Goal: Task Accomplishment & Management: Complete application form

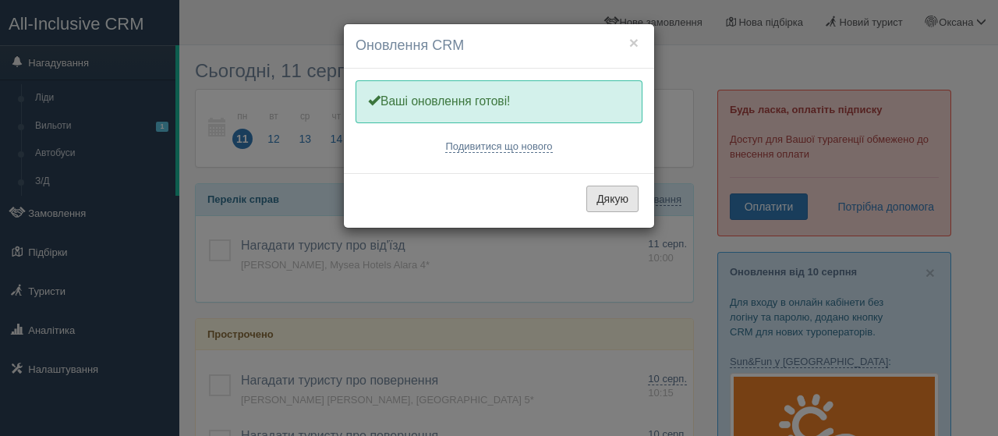
click at [606, 198] on button "Дякую" at bounding box center [613, 199] width 52 height 27
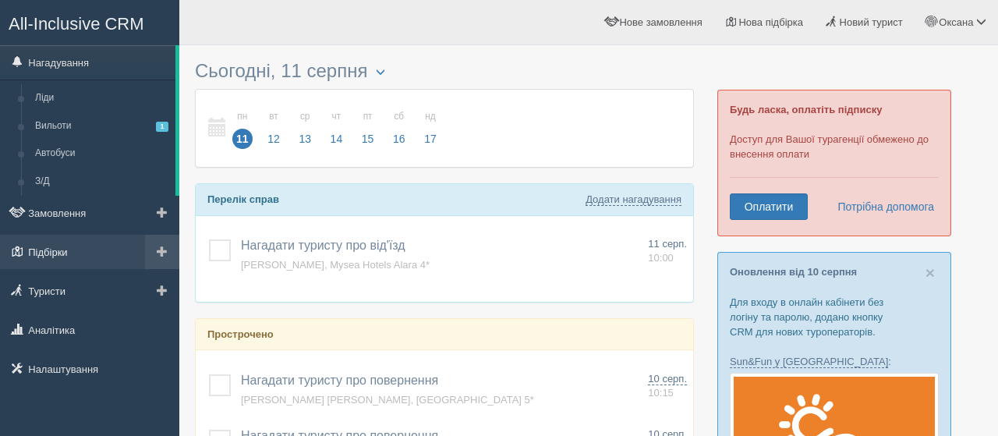
click at [97, 253] on link "Підбірки" at bounding box center [89, 252] width 179 height 34
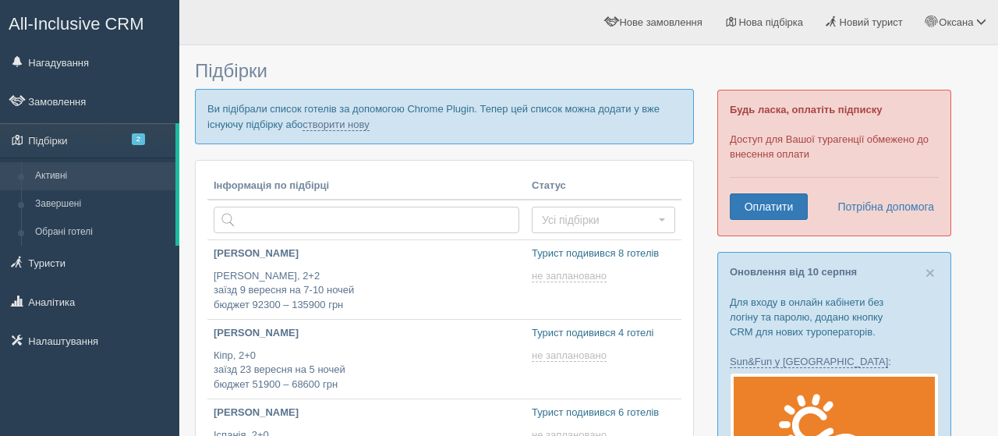
click at [357, 131] on p "Ви підібрали список готелів за допомогою Chrome Plugin. Тепер цей список можна …" at bounding box center [444, 116] width 499 height 55
click at [357, 119] on link "створити нову" at bounding box center [336, 125] width 66 height 12
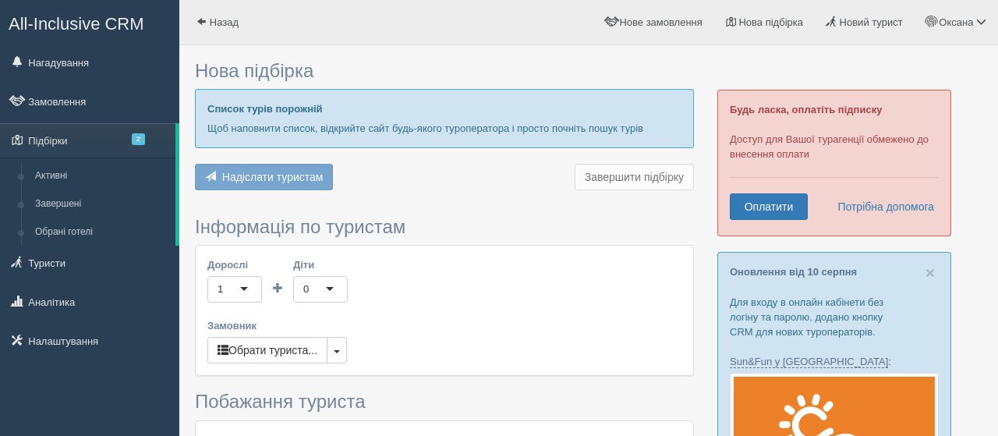
type input "7"
type input "89100"
type input "89800"
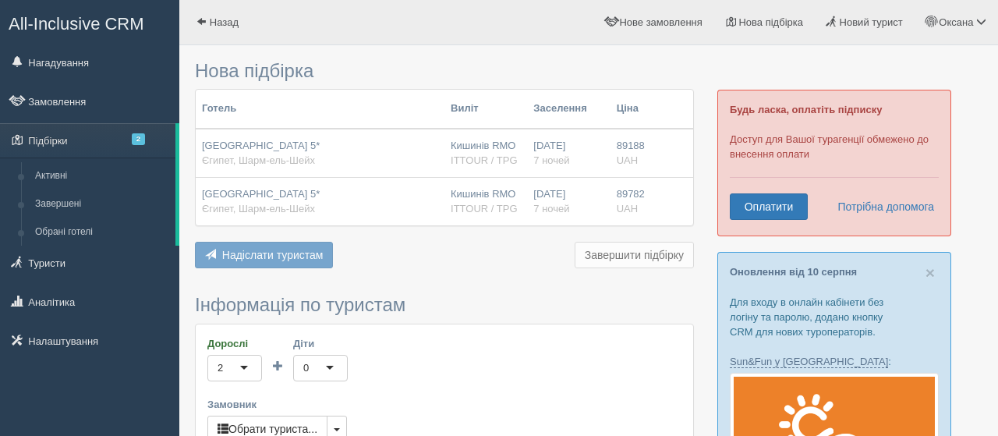
click at [367, 141] on div "Reef Oasis Beach Resort 5* Єгипет, Шарм-ель-Шейх" at bounding box center [320, 153] width 236 height 29
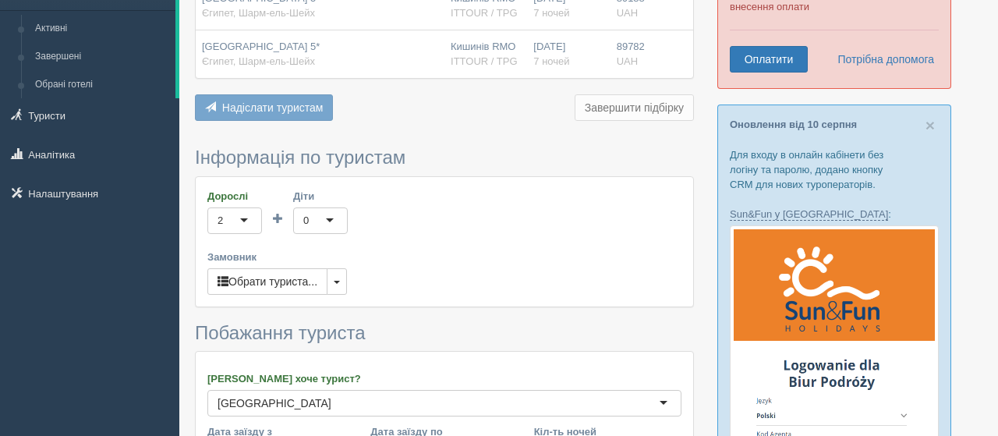
scroll to position [165, 0]
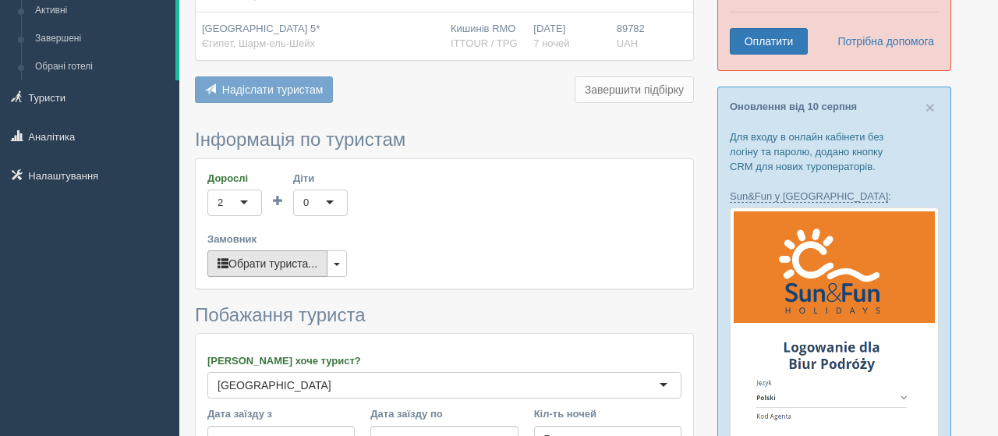
click at [279, 256] on button "Обрати туриста..." at bounding box center [267, 263] width 120 height 27
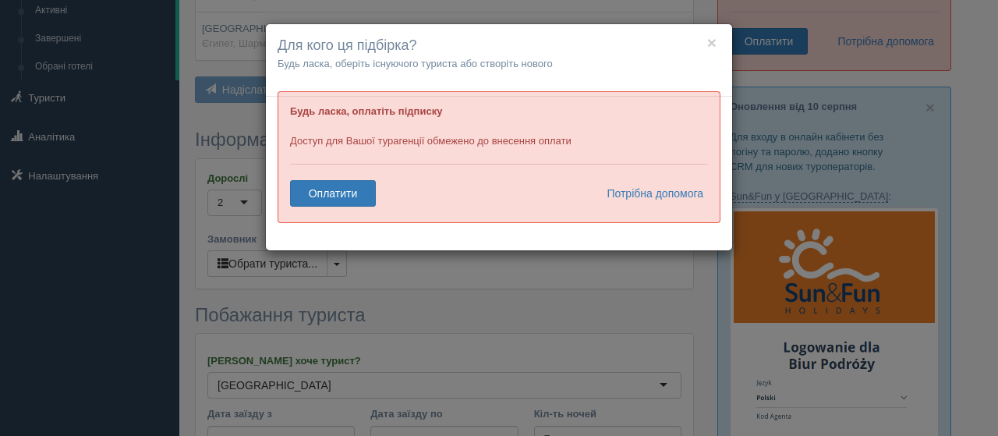
click at [717, 43] on h4 "Для кого ця підбірка?" at bounding box center [499, 46] width 443 height 20
click at [711, 41] on button "×" at bounding box center [711, 42] width 9 height 16
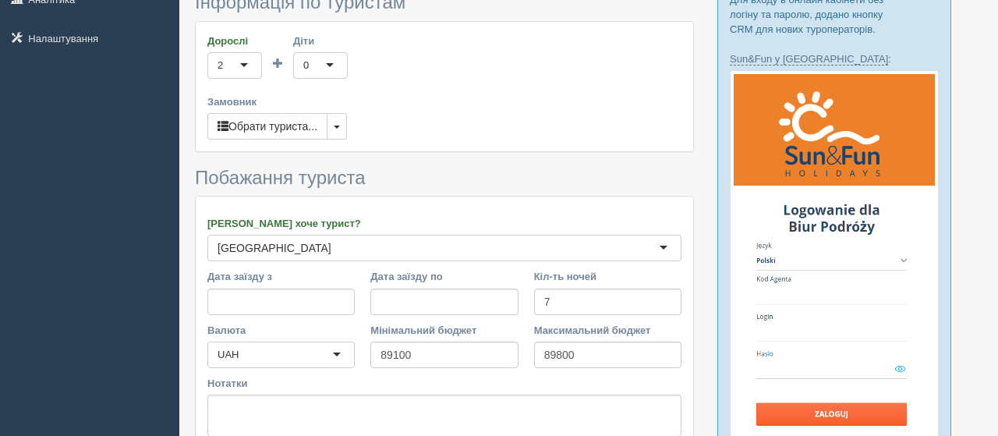
scroll to position [0, 0]
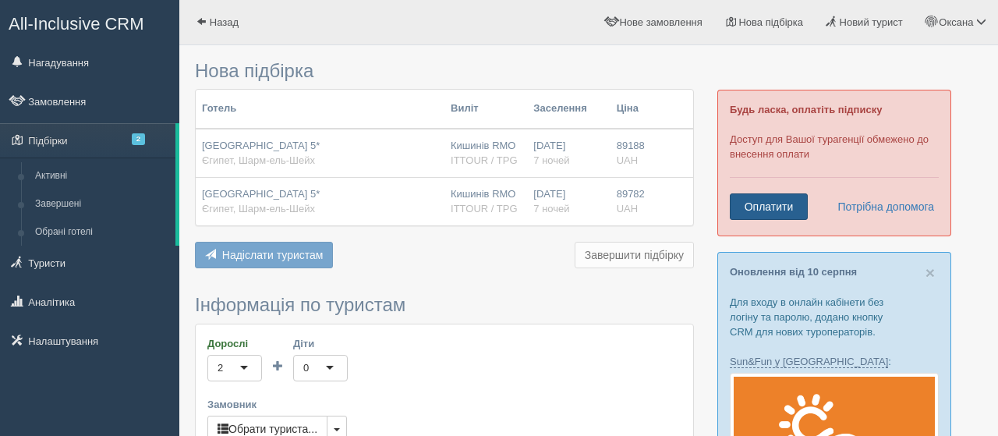
click at [796, 205] on link "Оплатити" at bounding box center [769, 206] width 78 height 27
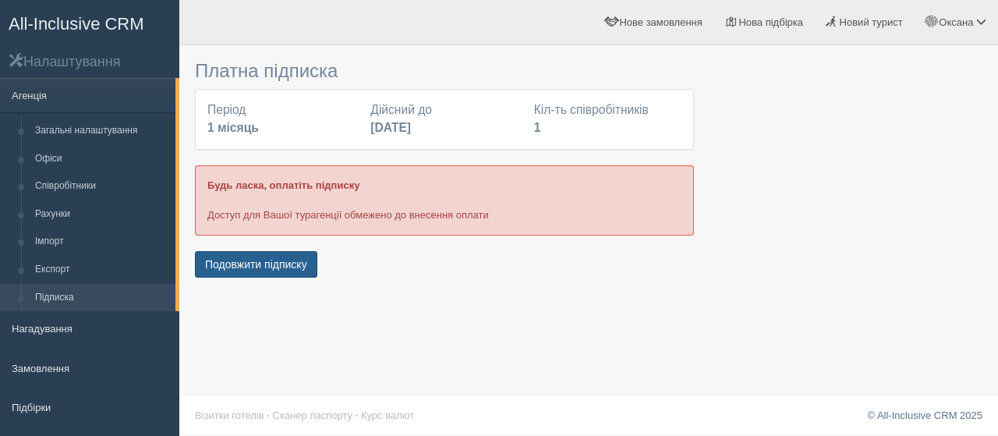
click at [269, 266] on button "Подовжити підписку" at bounding box center [256, 264] width 122 height 27
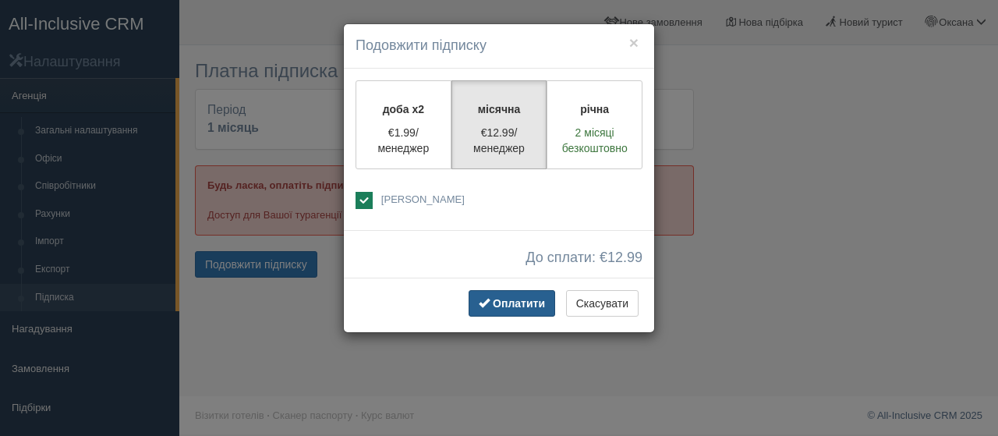
click at [505, 297] on span "Оплатити" at bounding box center [519, 303] width 52 height 12
